Goal: Transaction & Acquisition: Purchase product/service

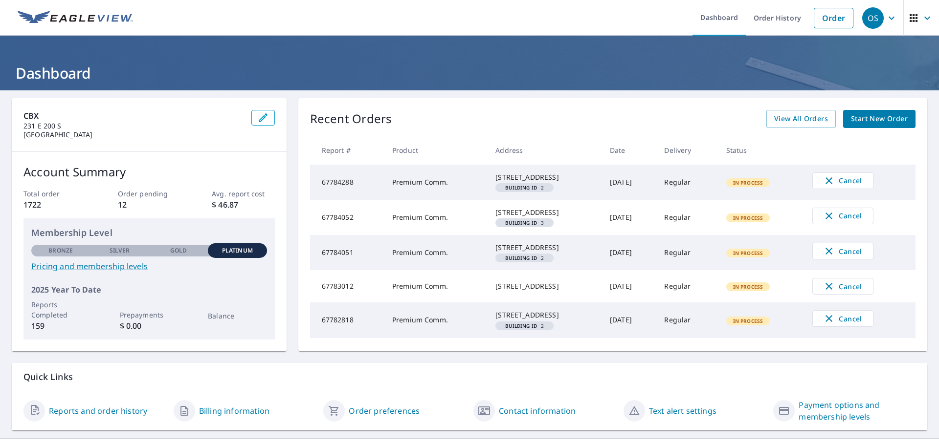
click at [877, 122] on span "Start New Order" at bounding box center [879, 119] width 57 height 12
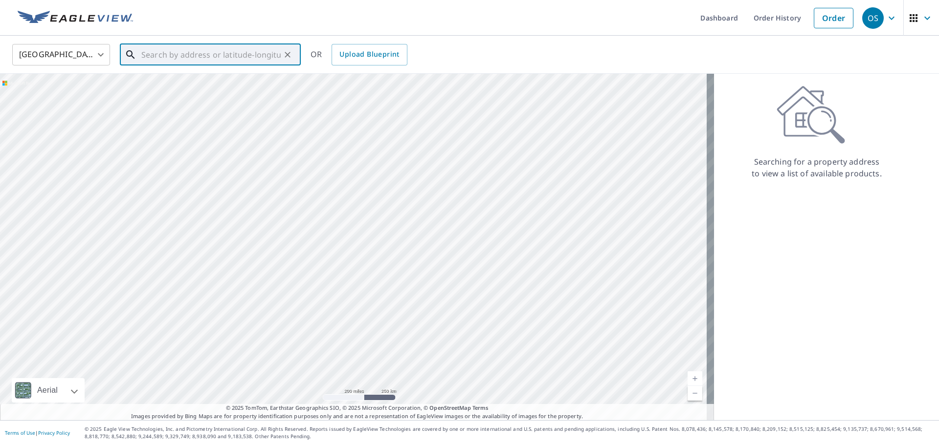
paste input "[STREET_ADDRESS]"
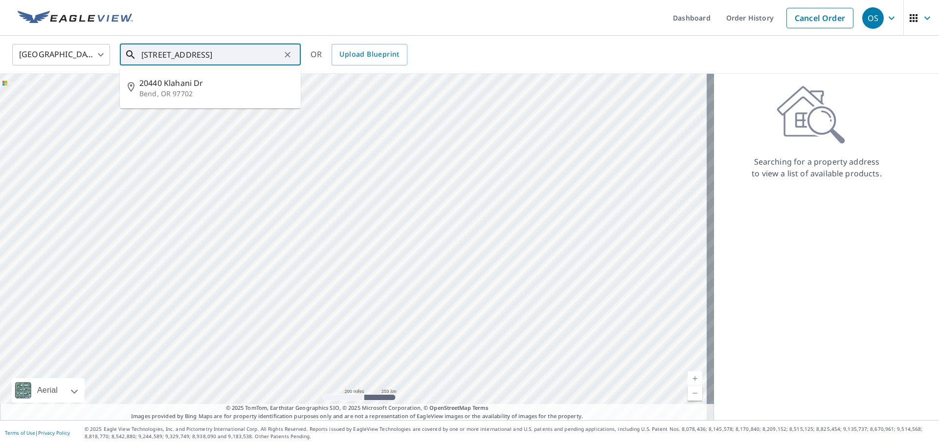
type input "[STREET_ADDRESS]"
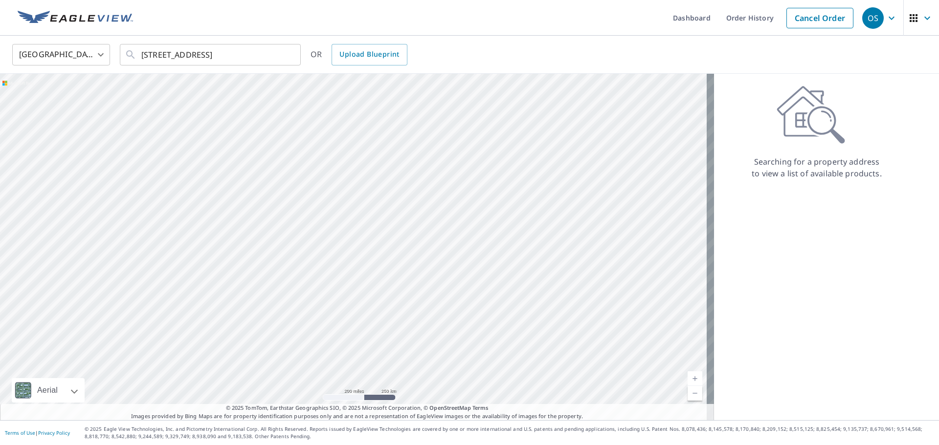
scroll to position [0, 0]
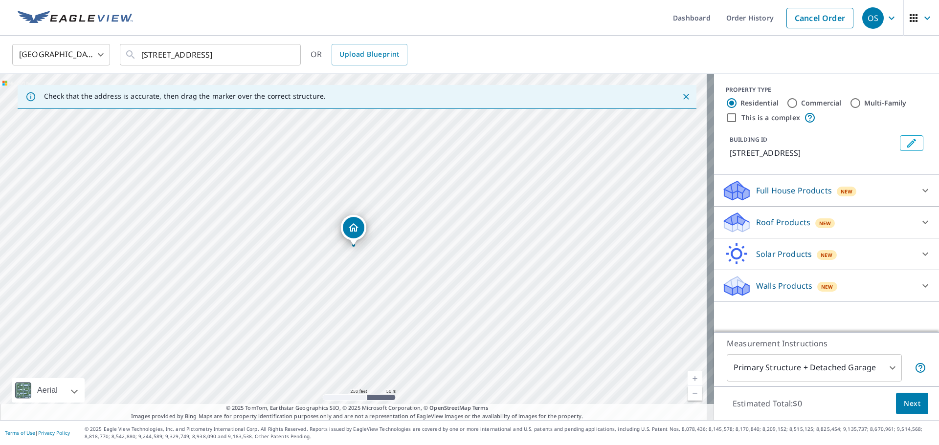
click at [897, 223] on div "Roof Products New" at bounding box center [817, 222] width 192 height 23
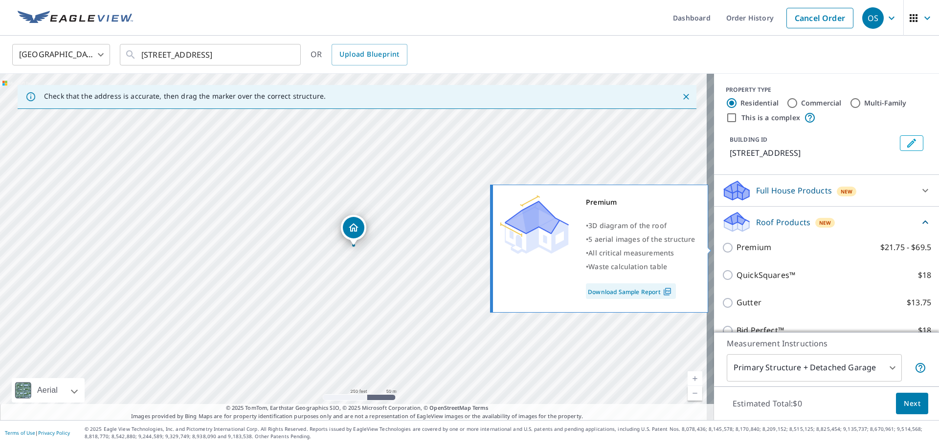
click at [756, 248] on p "Premium" at bounding box center [753, 247] width 35 height 12
click at [736, 248] on input "Premium $21.75 - $69.5" at bounding box center [728, 248] width 15 height 12
checkbox input "true"
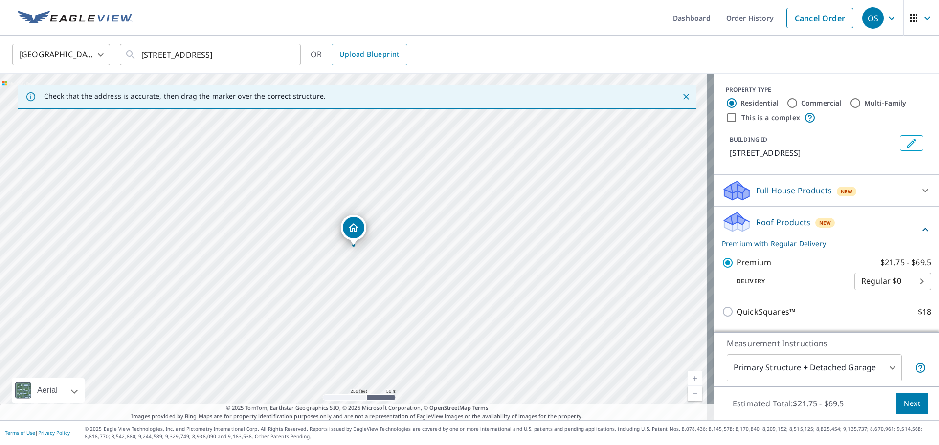
click at [907, 407] on span "Next" at bounding box center [911, 404] width 17 height 12
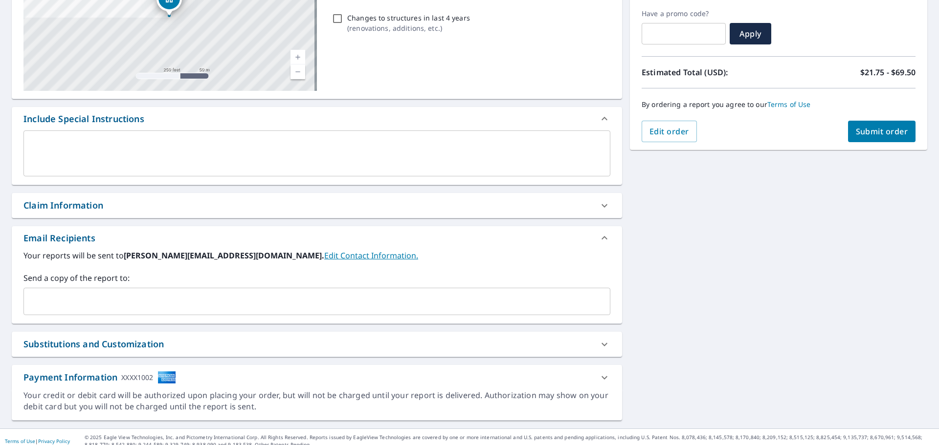
scroll to position [170, 0]
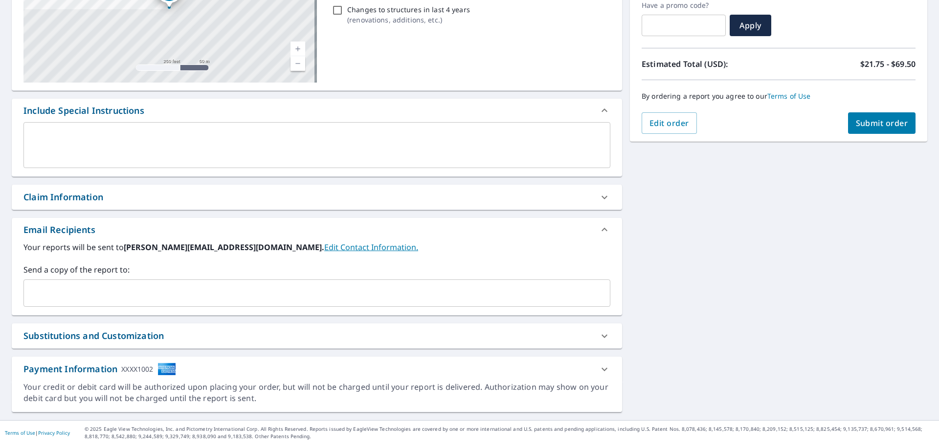
click at [94, 201] on div "Claim Information" at bounding box center [63, 197] width 80 height 13
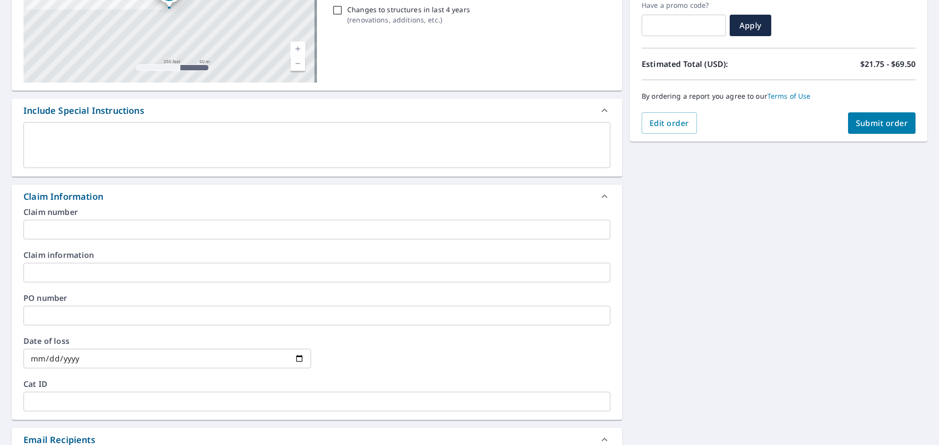
click at [34, 228] on input "text" at bounding box center [316, 230] width 587 height 20
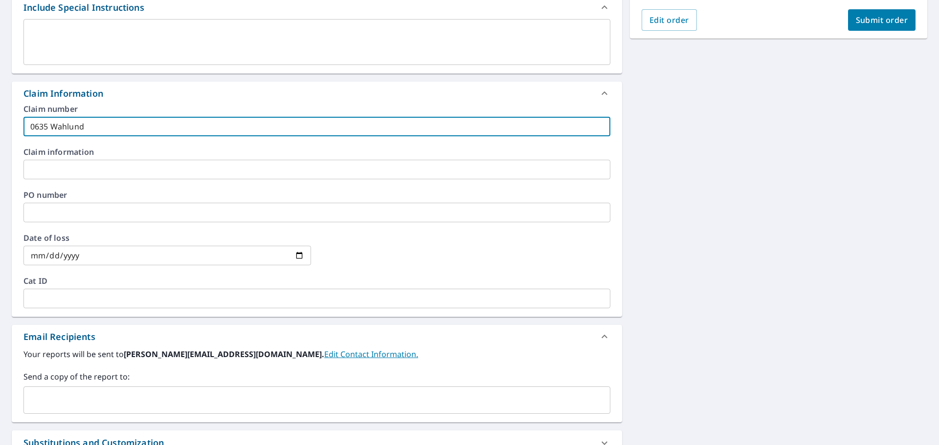
scroll to position [366, 0]
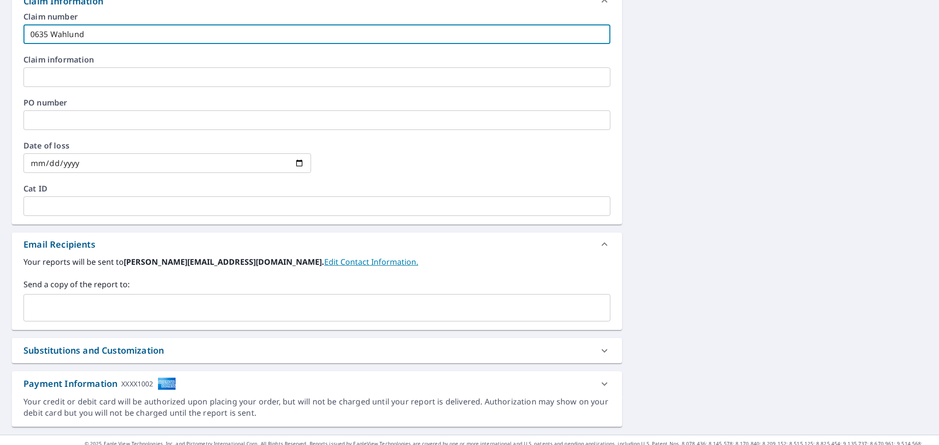
type input "0635 Wahlund"
click at [50, 313] on input "text" at bounding box center [309, 308] width 563 height 19
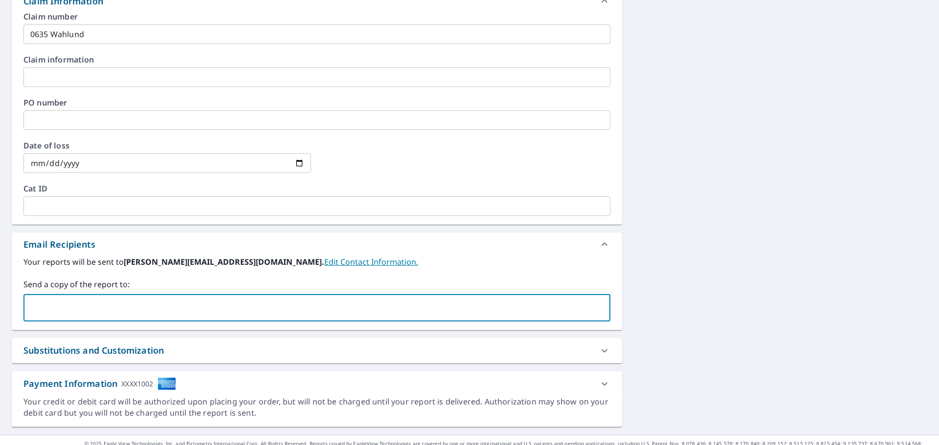
paste input "[EMAIL_ADDRESS][DOMAIN_NAME]"
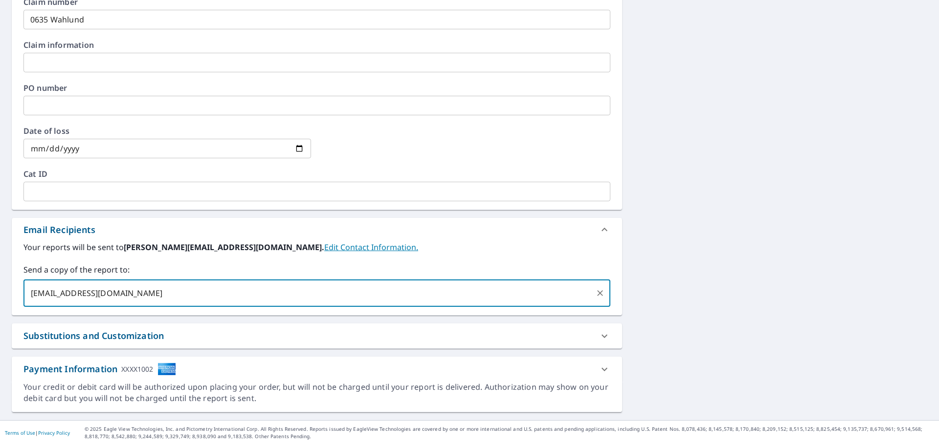
type input "[EMAIL_ADDRESS][DOMAIN_NAME]"
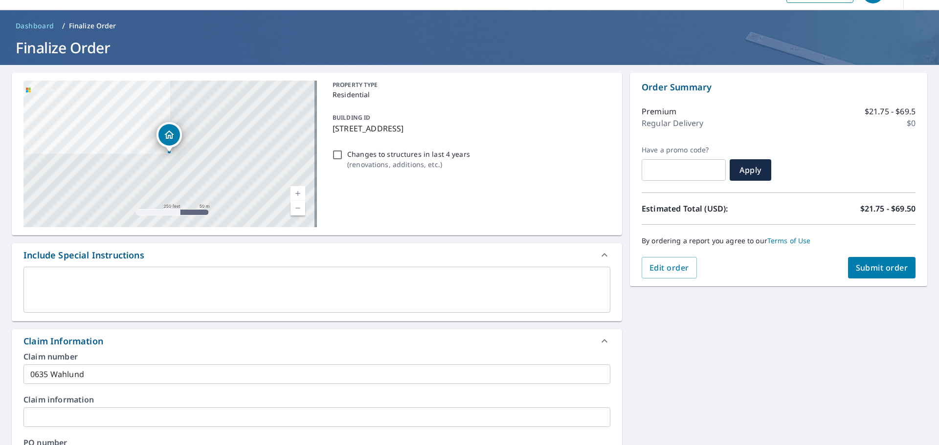
drag, startPoint x: 732, startPoint y: 317, endPoint x: 705, endPoint y: 123, distance: 195.9
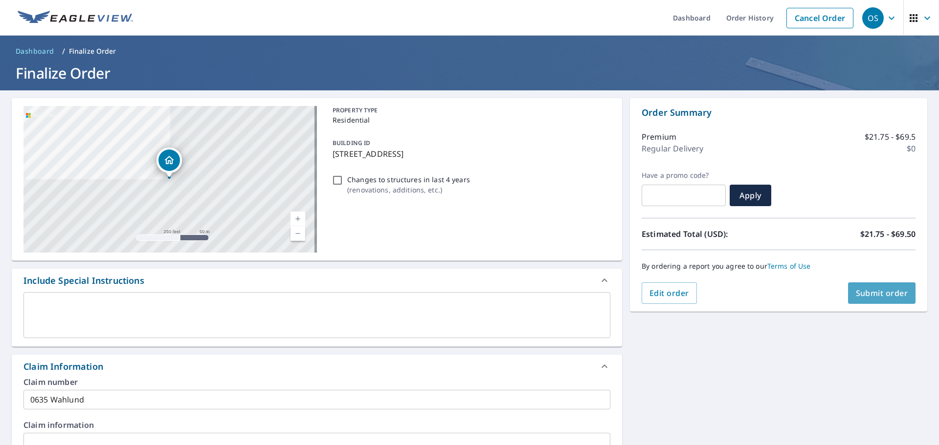
click at [885, 291] on span "Submit order" at bounding box center [881, 293] width 52 height 11
